Goal: Entertainment & Leisure: Consume media (video, audio)

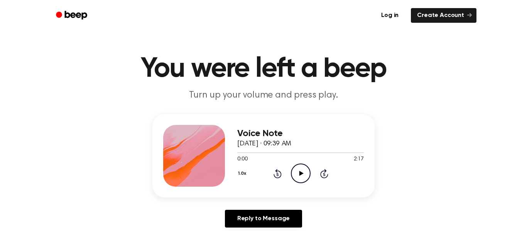
scroll to position [6, 0]
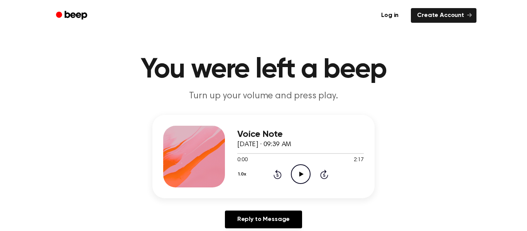
click at [74, 13] on icon "Beep" at bounding box center [76, 15] width 22 height 8
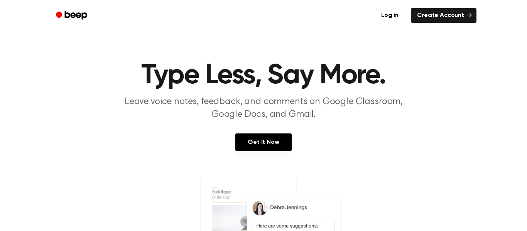
scroll to position [6, 0]
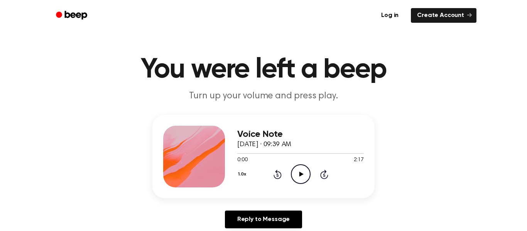
click at [292, 174] on icon "Play Audio" at bounding box center [301, 174] width 20 height 20
click at [303, 174] on icon "Pause Audio" at bounding box center [301, 174] width 20 height 20
click at [292, 173] on icon "Play Audio" at bounding box center [301, 174] width 20 height 20
click at [295, 172] on icon "Pause Audio" at bounding box center [301, 174] width 20 height 20
click at [283, 172] on div "1.0x Rewind 5 seconds Play Audio Skip 5 seconds" at bounding box center [300, 174] width 127 height 20
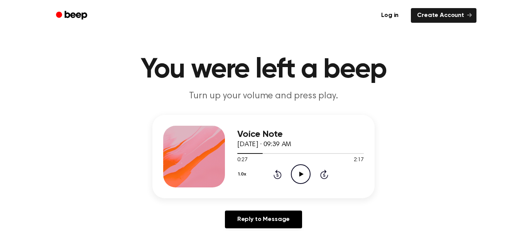
click at [277, 174] on icon at bounding box center [277, 175] width 2 height 3
click at [304, 174] on icon "Play Audio" at bounding box center [301, 174] width 20 height 20
click at [276, 176] on icon "Rewind 5 seconds" at bounding box center [277, 174] width 8 height 10
click at [297, 175] on icon "Pause Audio" at bounding box center [301, 174] width 20 height 20
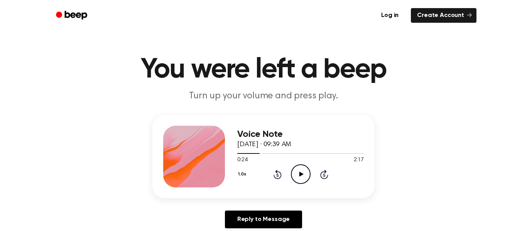
click at [296, 165] on icon "Play Audio" at bounding box center [301, 174] width 20 height 20
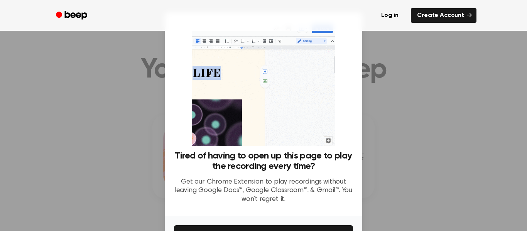
click at [370, 64] on div at bounding box center [263, 115] width 527 height 231
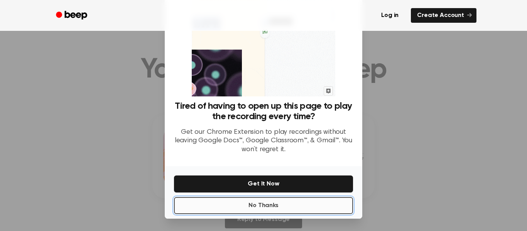
click at [343, 200] on button "No Thanks" at bounding box center [263, 205] width 179 height 17
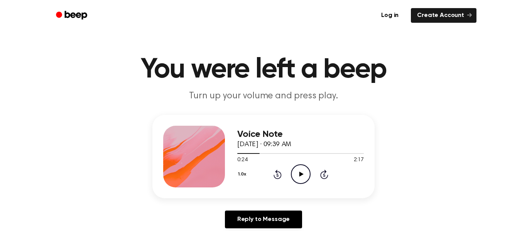
click at [304, 174] on icon "Play Audio" at bounding box center [301, 174] width 20 height 20
click at [322, 166] on div "1.0x Rewind 5 seconds Pause Audio Skip 5 seconds" at bounding box center [300, 174] width 127 height 20
click at [323, 170] on icon "Skip 5 seconds" at bounding box center [324, 174] width 8 height 10
click at [323, 172] on icon at bounding box center [324, 174] width 8 height 9
click at [322, 175] on icon "Skip 5 seconds" at bounding box center [324, 174] width 8 height 10
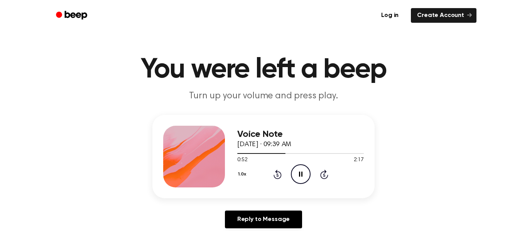
click at [322, 175] on icon "Skip 5 seconds" at bounding box center [324, 174] width 8 height 10
click at [299, 178] on icon "Pause Audio" at bounding box center [301, 174] width 20 height 20
click at [299, 178] on icon "Play Audio" at bounding box center [301, 174] width 20 height 20
click at [299, 177] on icon "Pause Audio" at bounding box center [301, 174] width 20 height 20
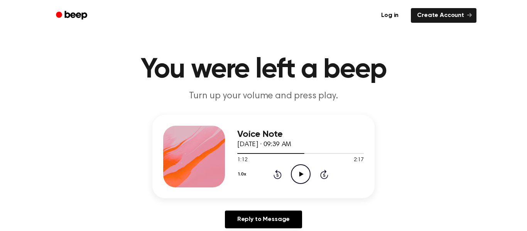
click at [298, 180] on icon "Play Audio" at bounding box center [301, 174] width 20 height 20
click at [323, 176] on icon "Skip 5 seconds" at bounding box center [324, 174] width 8 height 10
click at [325, 175] on icon "Skip 5 seconds" at bounding box center [324, 174] width 8 height 10
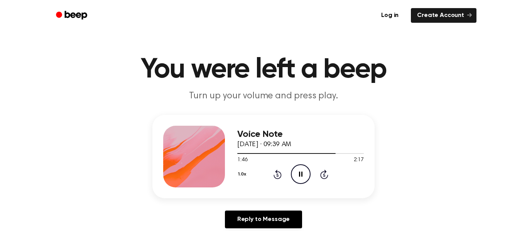
click at [279, 176] on icon "Rewind 5 seconds" at bounding box center [277, 174] width 8 height 10
click at [301, 181] on icon "Pause Audio" at bounding box center [301, 174] width 20 height 20
